Goal: Check status

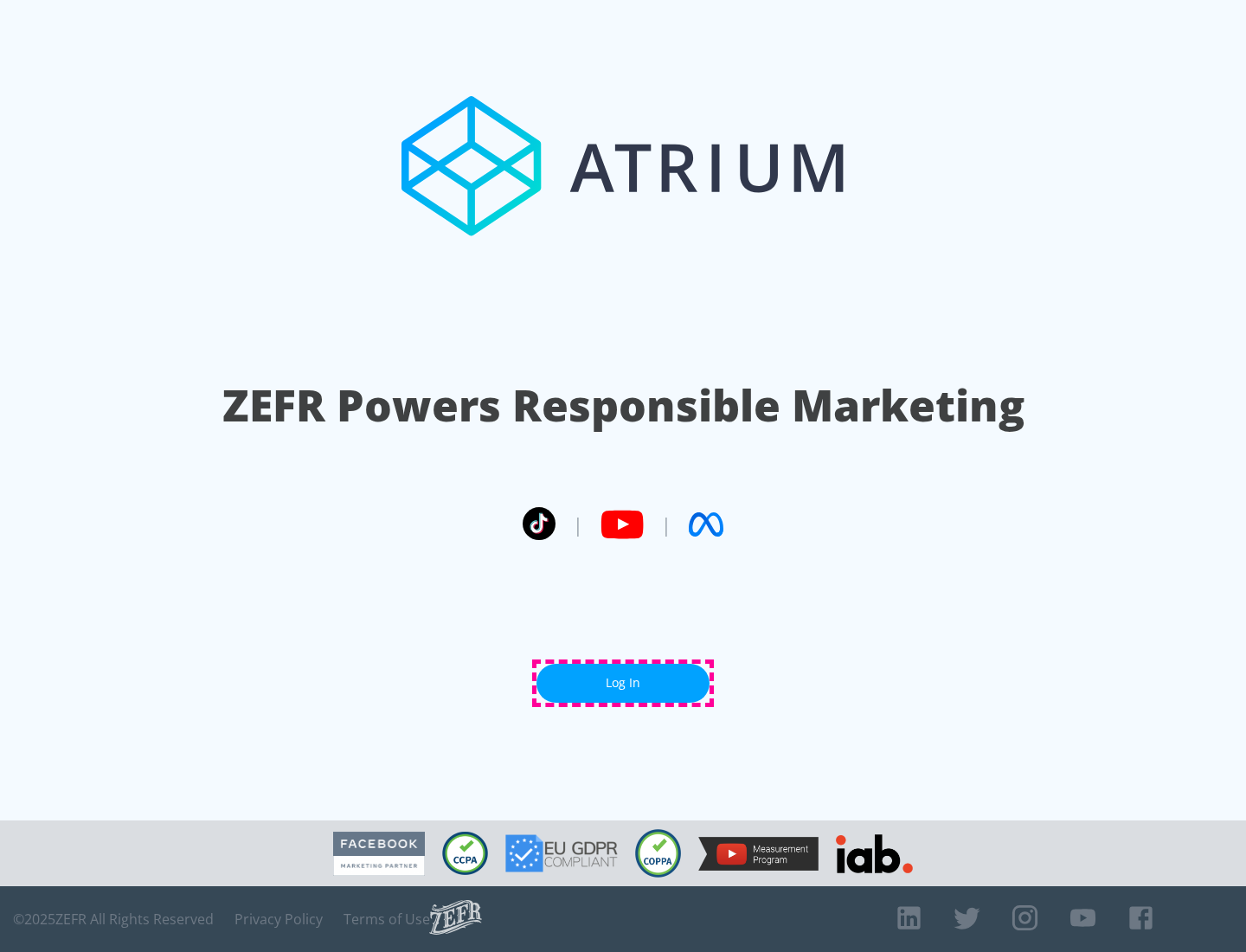
click at [623, 682] on link "Log In" at bounding box center [623, 682] width 173 height 39
